Goal: Task Accomplishment & Management: Use online tool/utility

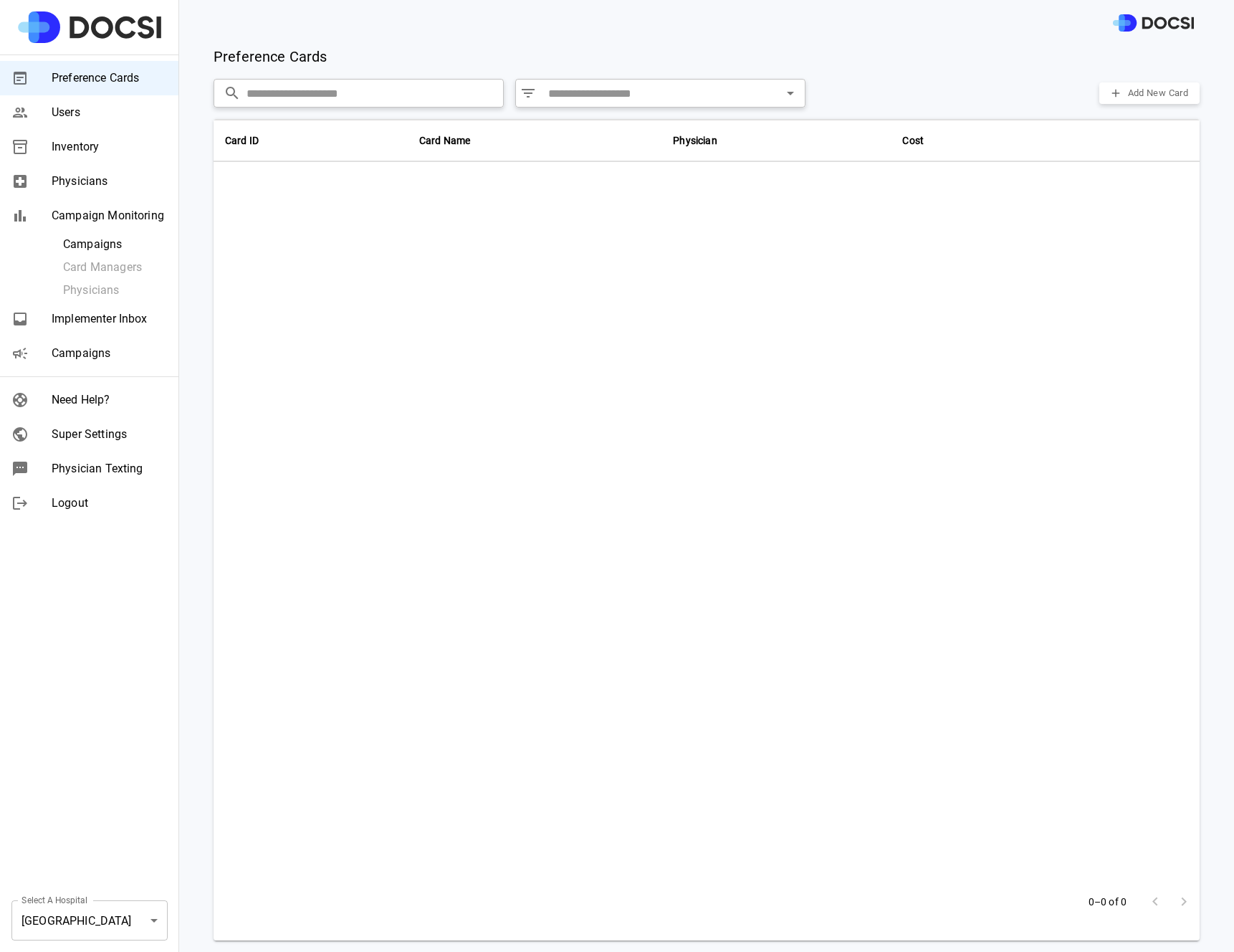
click at [3, 863] on div "Preference Cards Users Inventory Physicians Campaign Monitoring Campaigns Card …" at bounding box center [89, 476] width 179 height 952
click at [54, 921] on body "Preference Cards Users Inventory Physicians Campaign Monitoring Campaigns Card …" at bounding box center [617, 476] width 1234 height 952
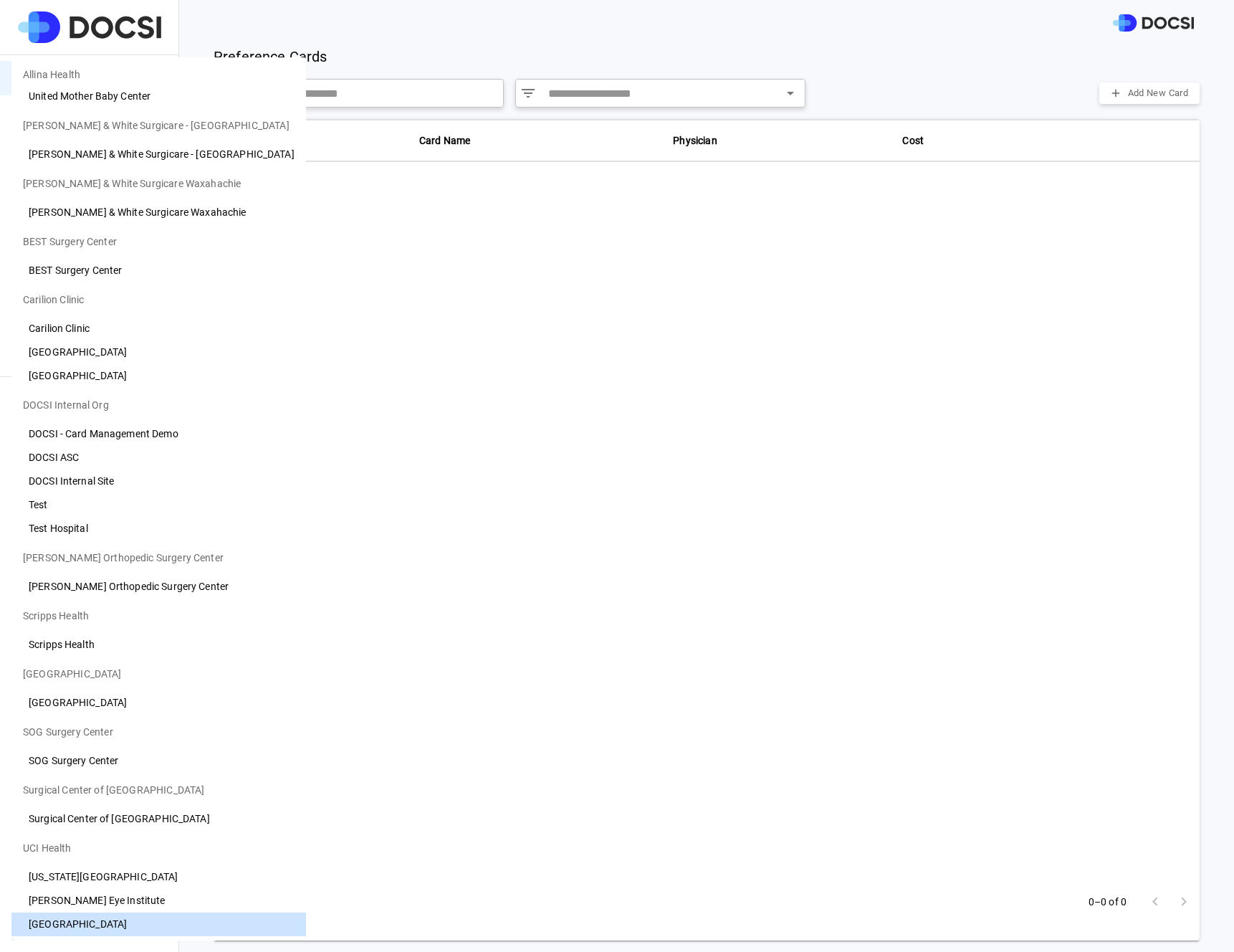
scroll to position [461, 0]
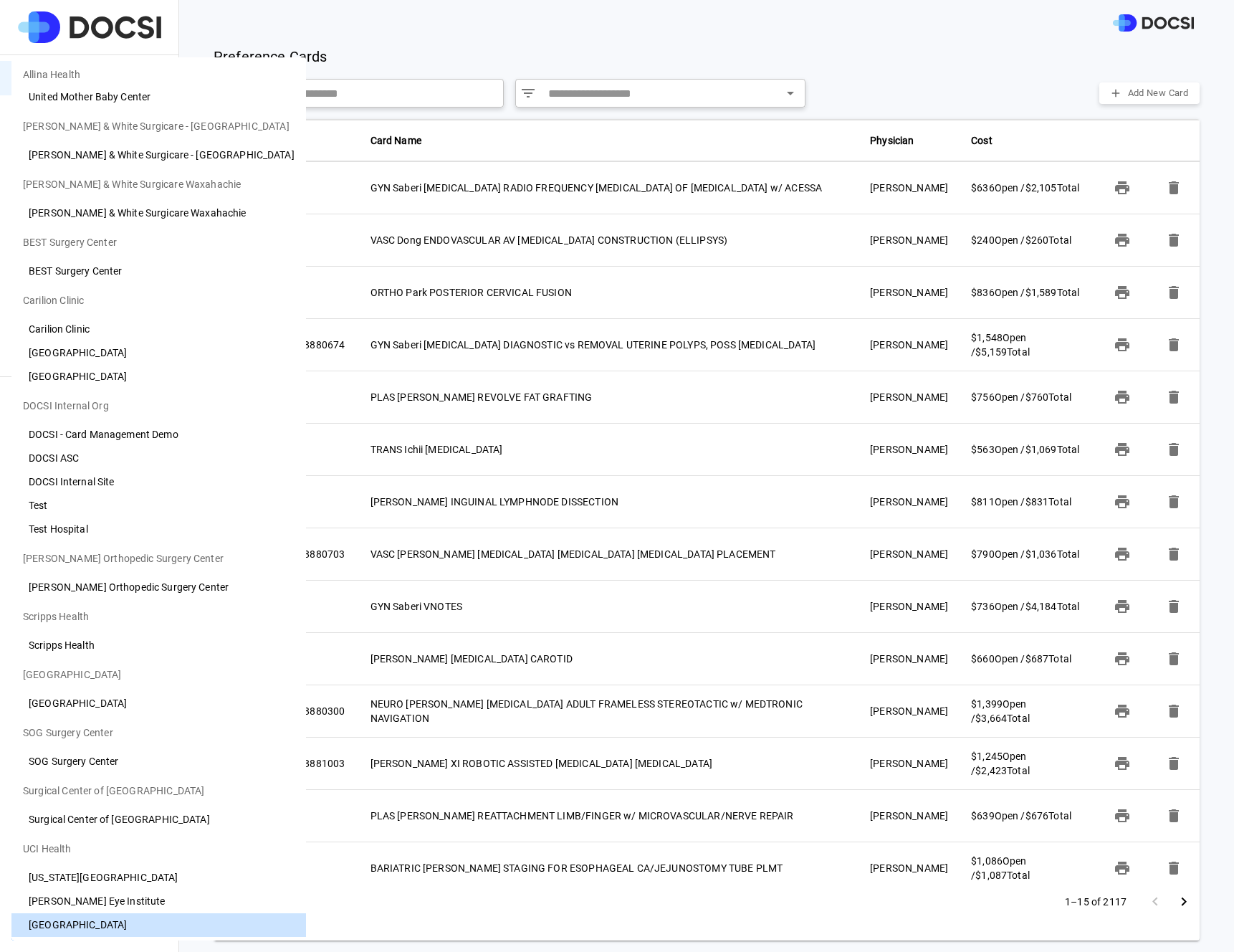
click at [128, 373] on li "[GEOGRAPHIC_DATA]" at bounding box center [159, 377] width 295 height 24
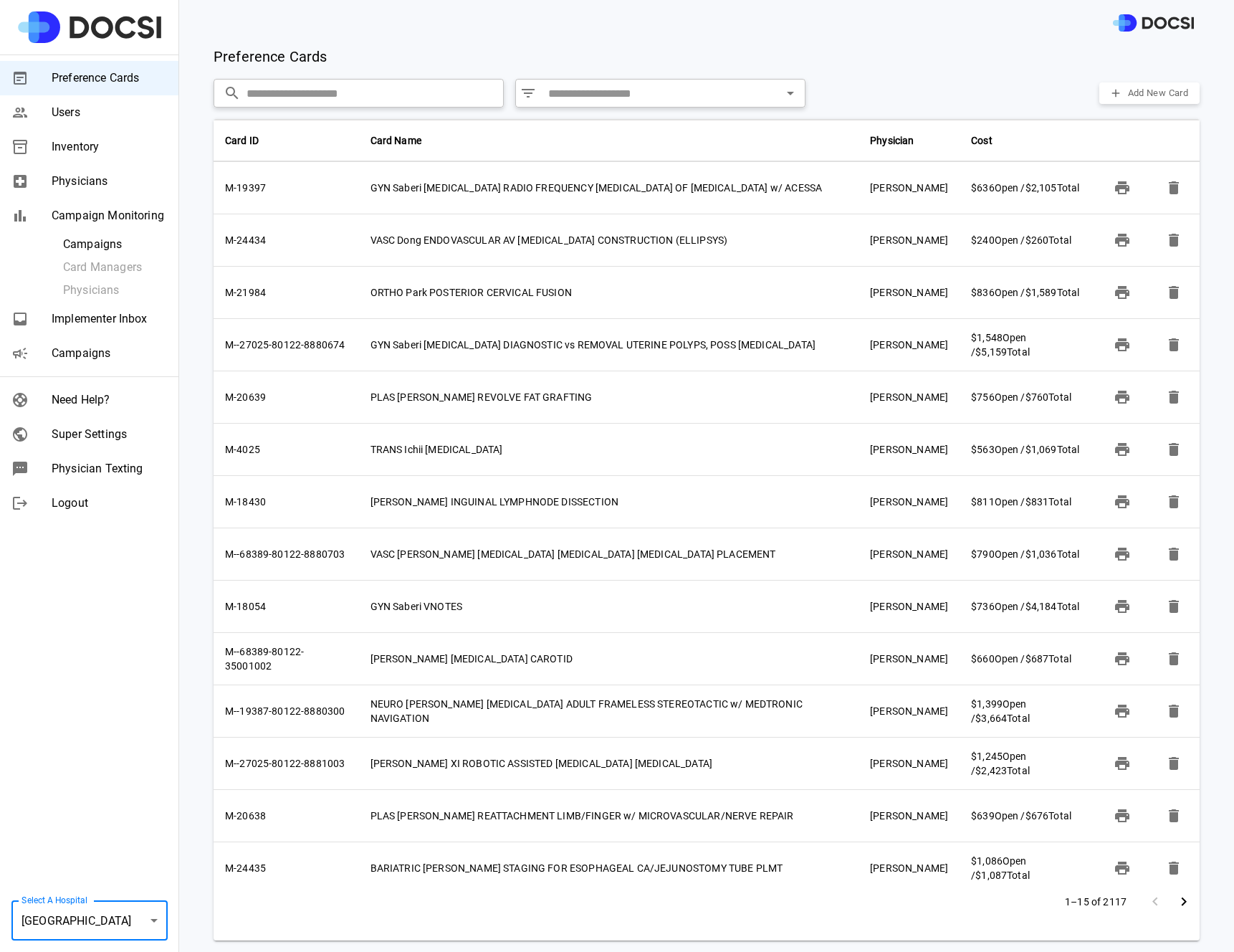
type input "**"
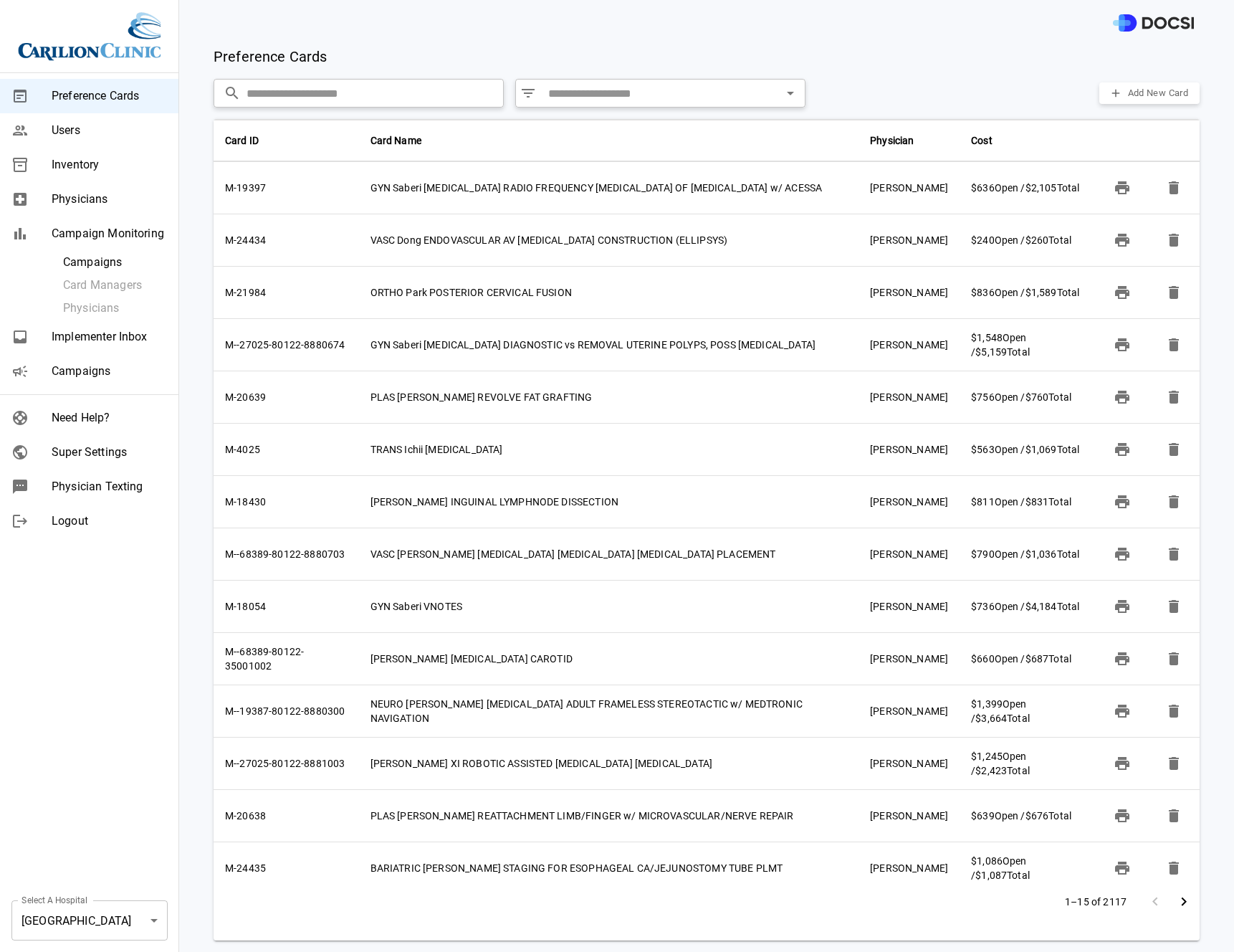
click at [90, 765] on div "Preference Cards Users Inventory Physicians Campaign Monitoring Campaigns Card …" at bounding box center [89, 476] width 179 height 952
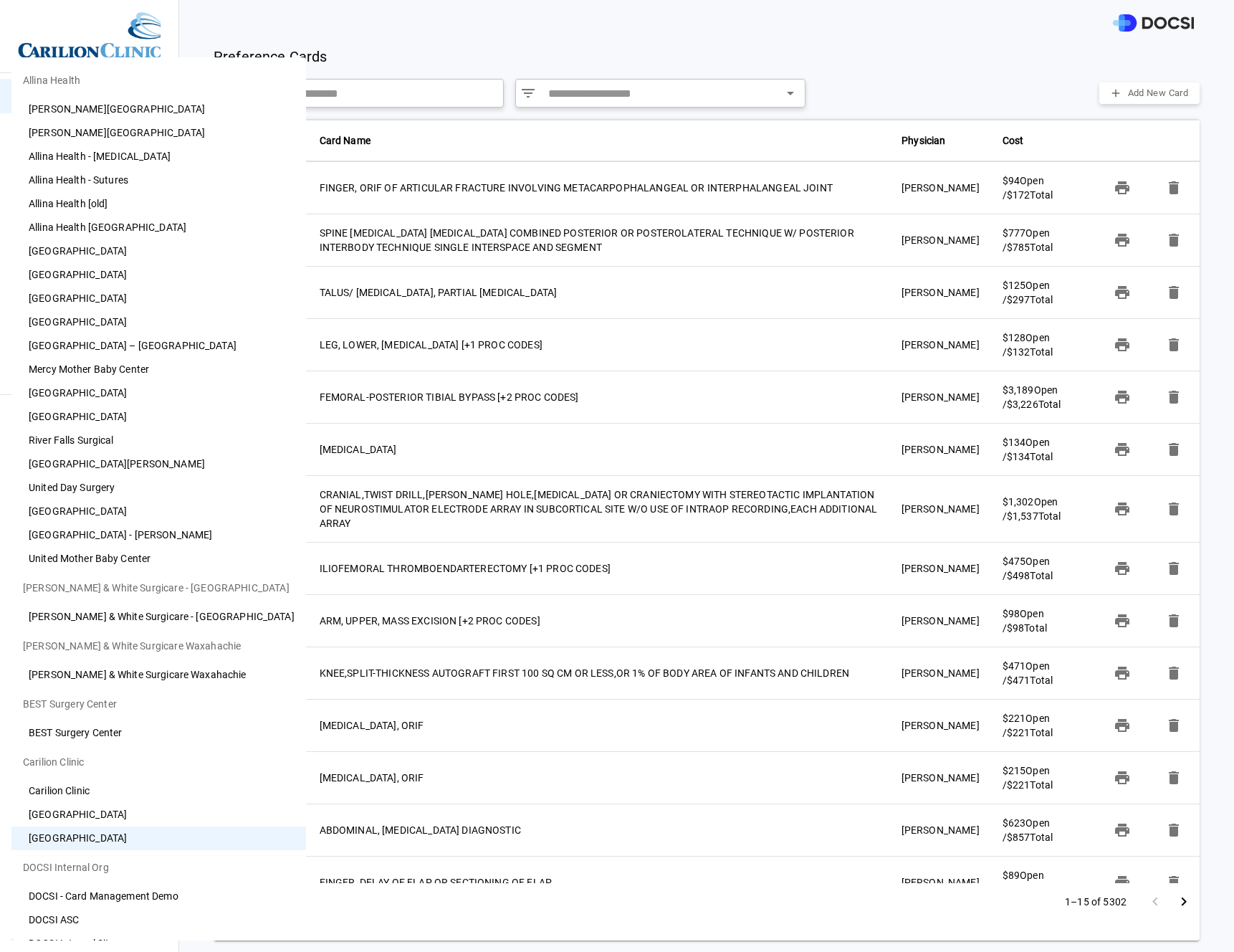
click at [88, 921] on body "Preference Cards Users Inventory Physicians Campaign Monitoring Campaigns Card …" at bounding box center [617, 476] width 1234 height 952
click at [403, 50] on div at bounding box center [617, 476] width 1234 height 952
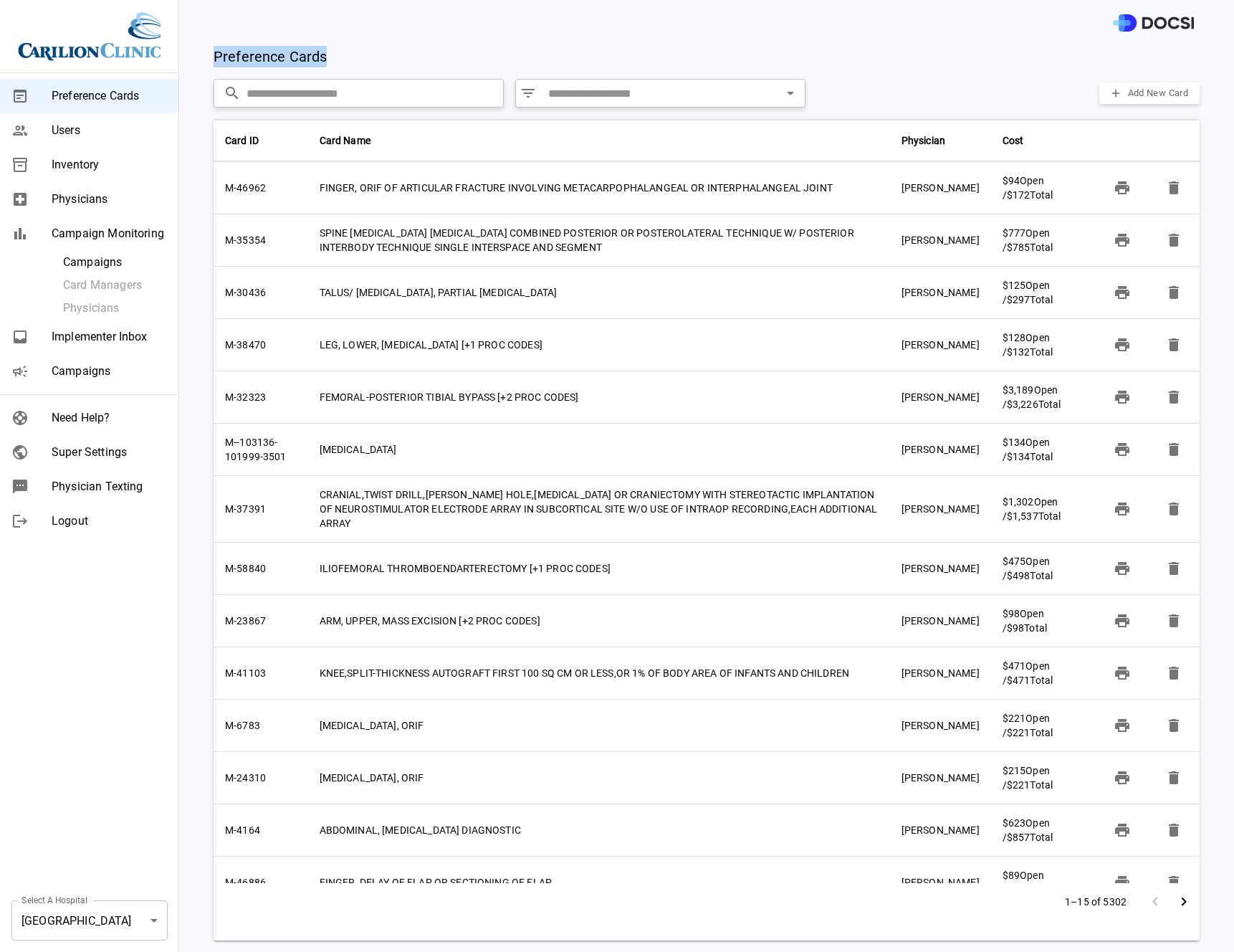
drag, startPoint x: 213, startPoint y: 56, endPoint x: 328, endPoint y: 59, distance: 115.0
click at [328, 59] on div "Preference Cards Add New Card" at bounding box center [706, 56] width 986 height 22
click at [91, 619] on div "Preference Cards Users Inventory Physicians Campaign Monitoring Campaigns Card …" at bounding box center [89, 476] width 179 height 952
click at [98, 454] on span "Super Settings" at bounding box center [109, 451] width 116 height 17
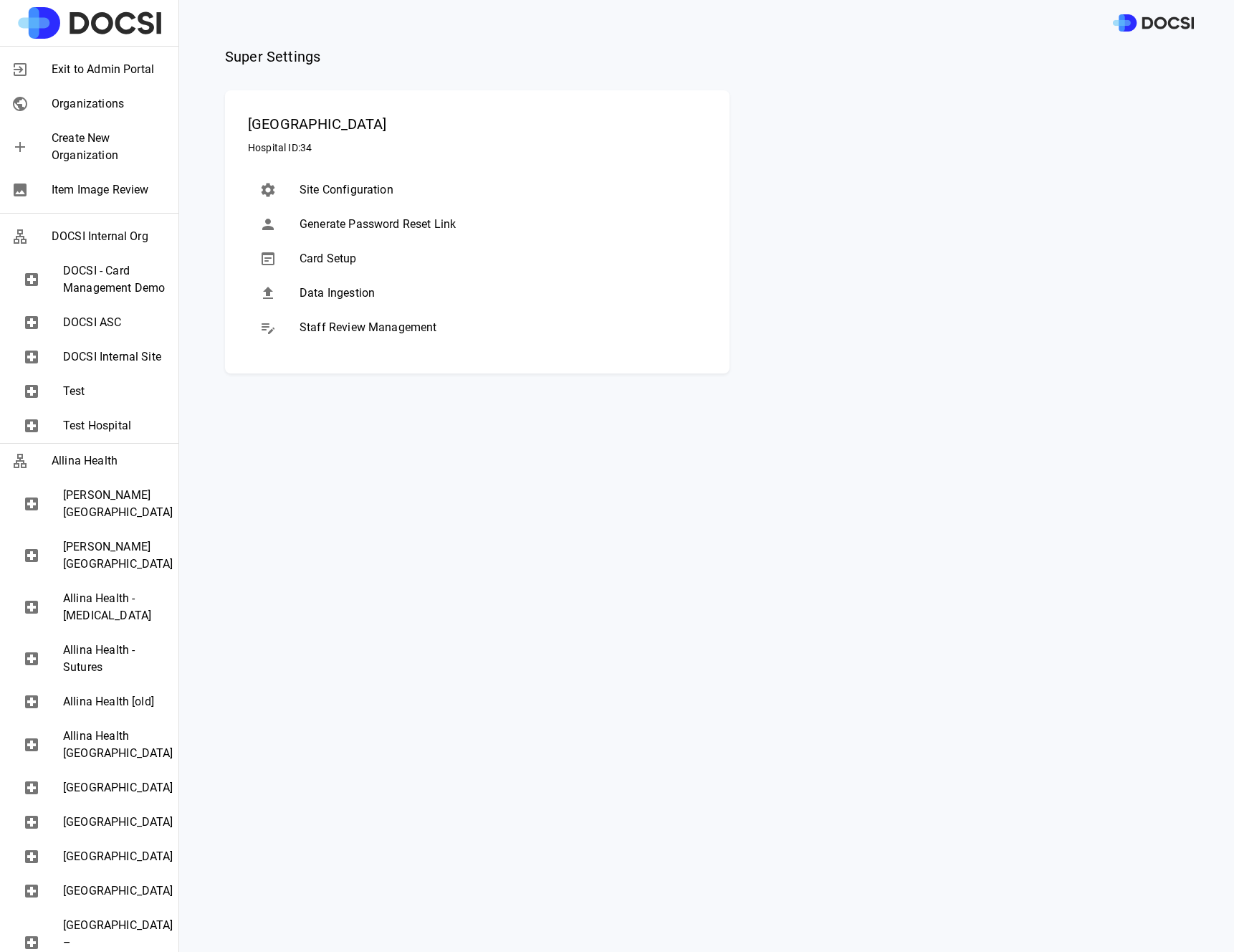
click at [347, 294] on span "Data Ingestion" at bounding box center [497, 293] width 396 height 17
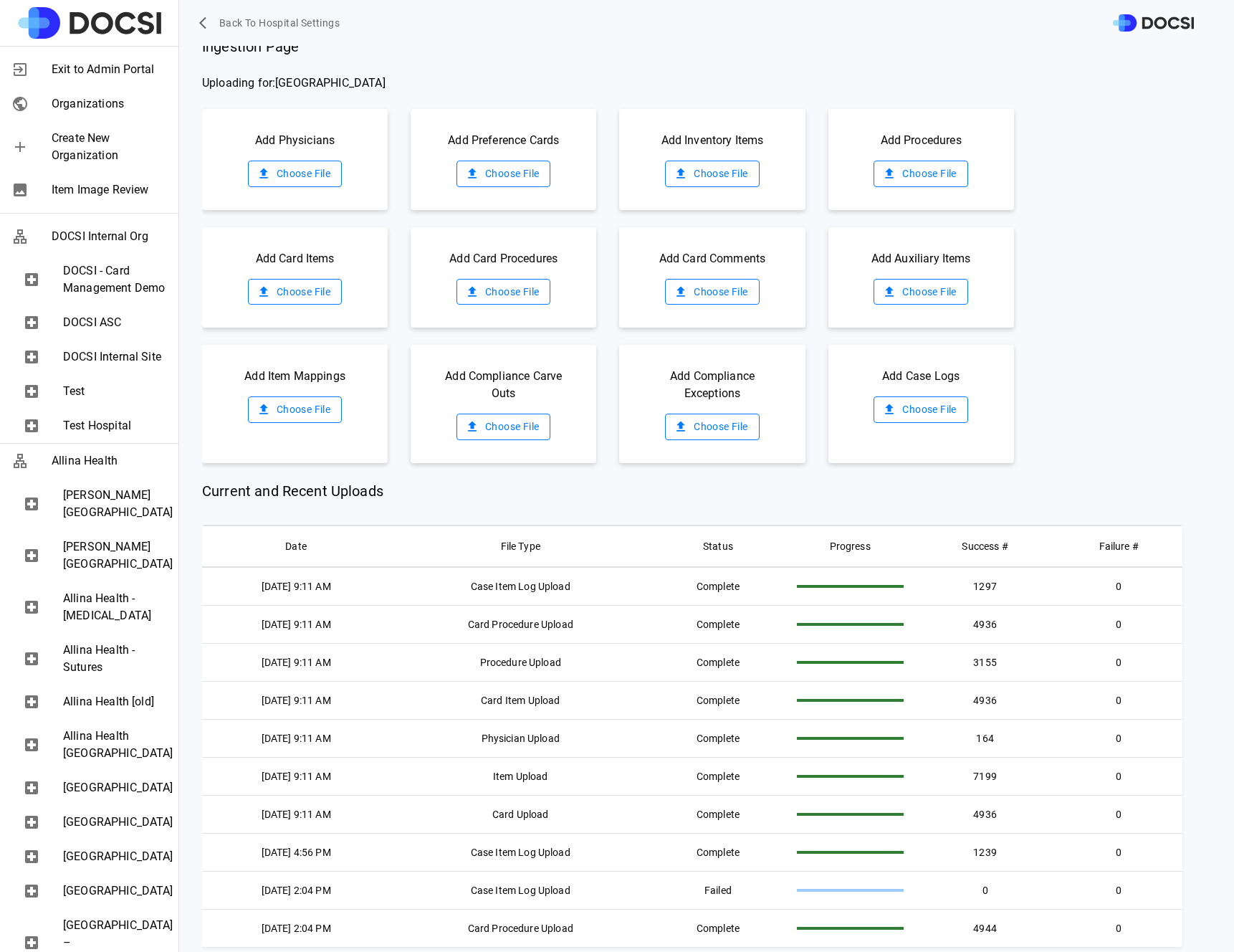
scroll to position [16, 0]
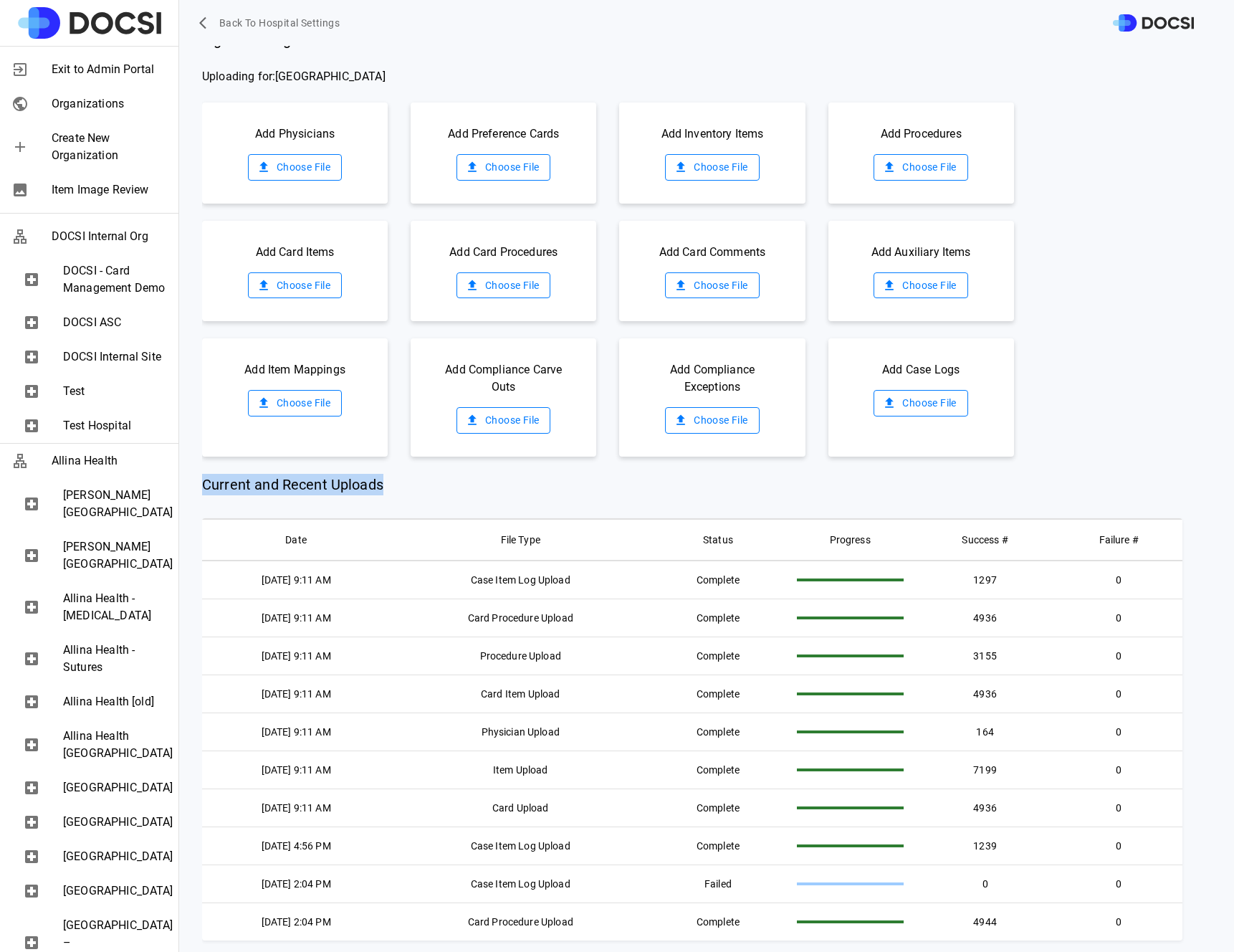
drag, startPoint x: 201, startPoint y: 484, endPoint x: 389, endPoint y: 487, distance: 188.0
click at [388, 487] on span "Current and Recent Uploads" at bounding box center [692, 484] width 980 height 22
drag, startPoint x: 343, startPoint y: 487, endPoint x: 201, endPoint y: 487, distance: 142.0
click at [202, 487] on span "Current and Recent Uploads" at bounding box center [692, 484] width 980 height 22
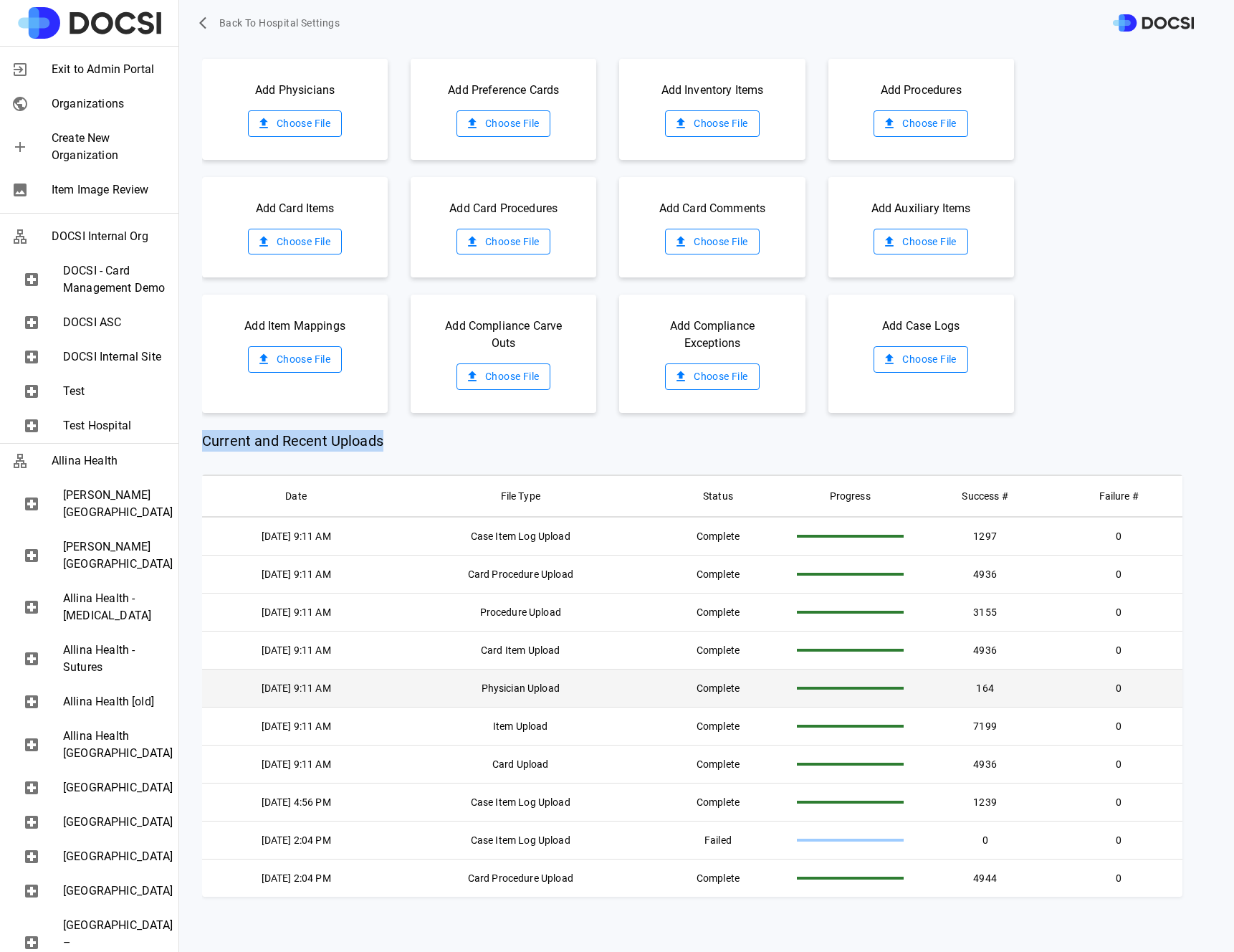
scroll to position [46, 0]
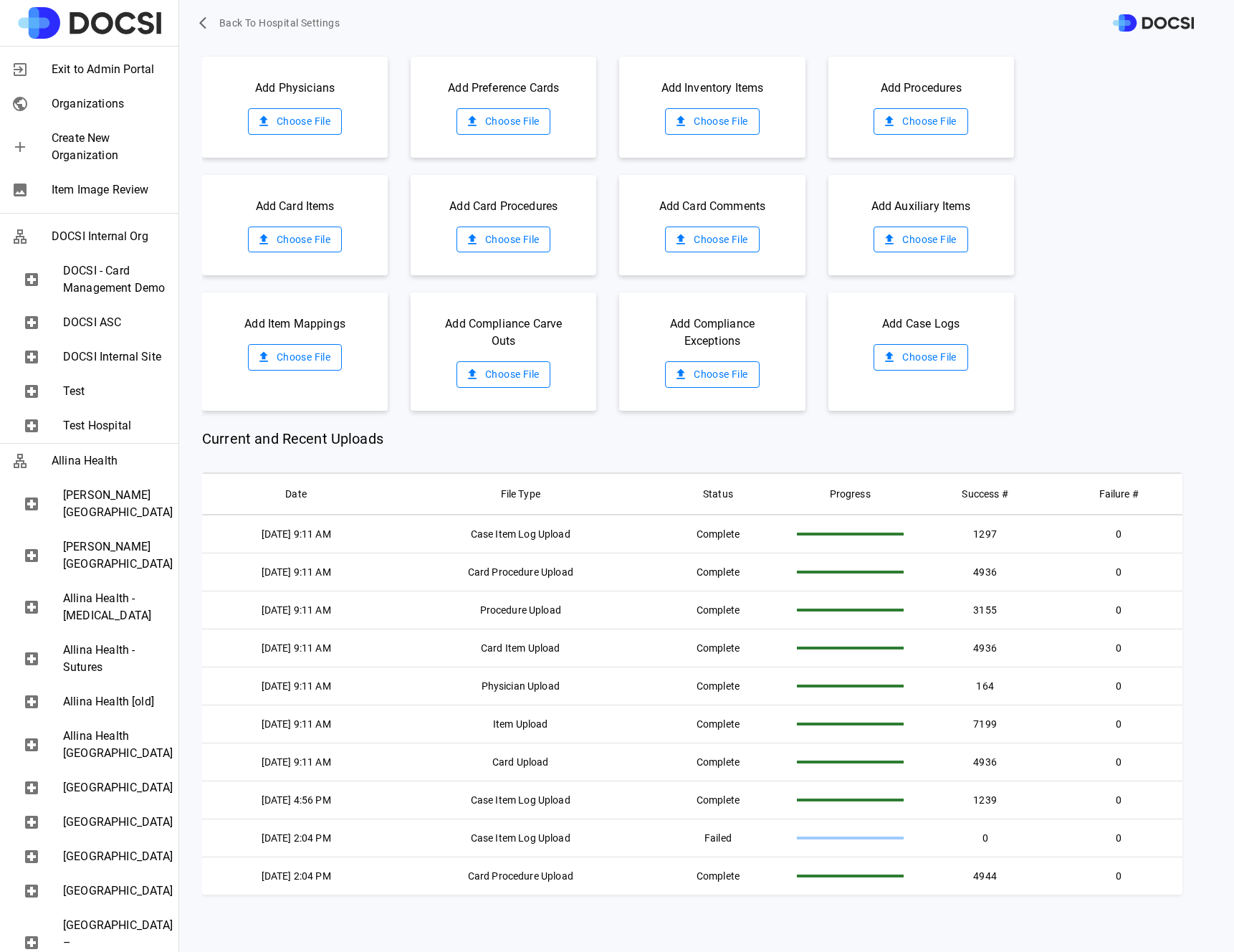
click at [386, 435] on span "Current and Recent Uploads" at bounding box center [692, 439] width 980 height 22
drag, startPoint x: 382, startPoint y: 437, endPoint x: 203, endPoint y: 436, distance: 179.0
click at [200, 438] on main "Ingestion Page Uploading for: [GEOGRAPHIC_DATA] Add Physicians Choose File Add …" at bounding box center [706, 452] width 1055 height 906
drag, startPoint x: 203, startPoint y: 436, endPoint x: 398, endPoint y: 438, distance: 195.0
click at [398, 438] on span "Current and Recent Uploads" at bounding box center [692, 439] width 980 height 22
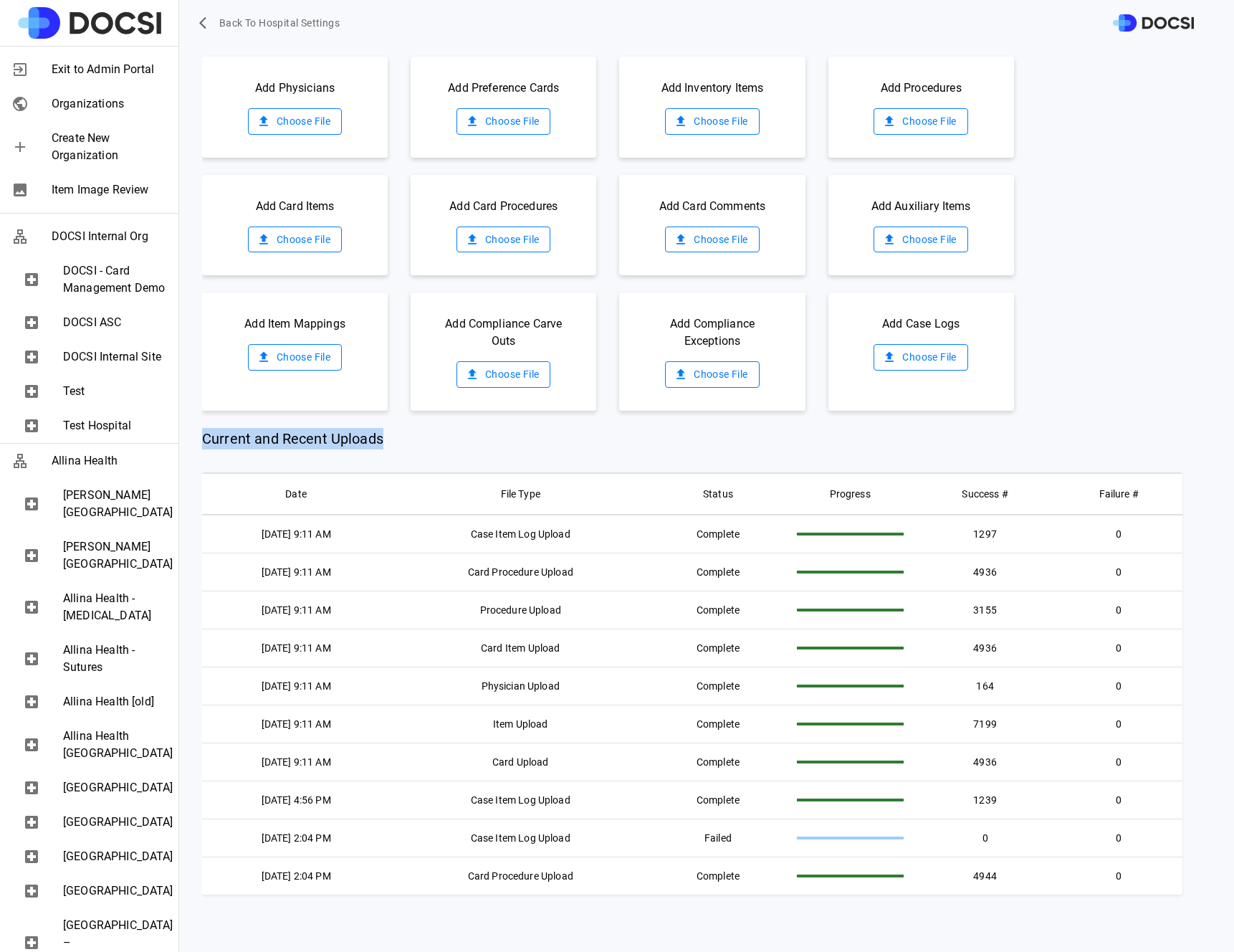
drag, startPoint x: 383, startPoint y: 441, endPoint x: 204, endPoint y: 442, distance: 179.0
click at [204, 442] on span "Current and Recent Uploads" at bounding box center [692, 439] width 980 height 22
